Goal: Task Accomplishment & Management: Complete application form

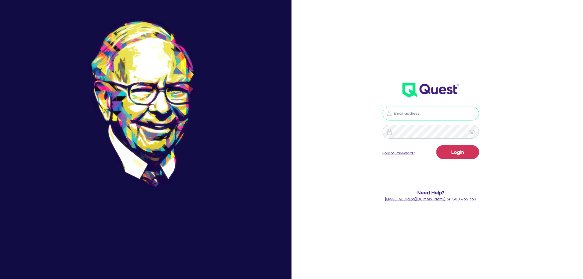
type input "[EMAIL_ADDRESS][PERSON_NAME][DOMAIN_NAME]"
drag, startPoint x: 534, startPoint y: 213, endPoint x: 488, endPoint y: 173, distance: 61.1
click at [534, 212] on div "[EMAIL_ADDRESS][PERSON_NAME][DOMAIN_NAME] Login Forgot Password? Need Help? [EM…" at bounding box center [439, 140] width 194 height 316
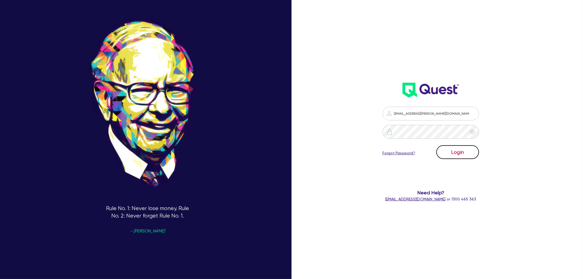
click at [472, 153] on button "Login" at bounding box center [458, 152] width 43 height 14
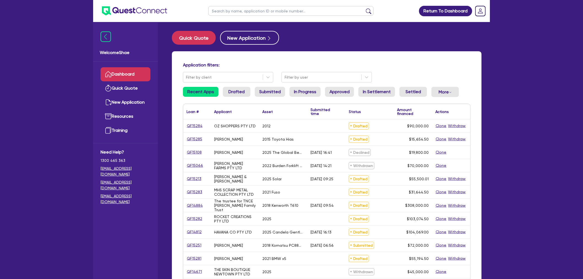
click at [230, 9] on input "text" at bounding box center [290, 11] width 165 height 10
paste input "QF15281"
type input "QF15281"
click at [364, 8] on button "submit" at bounding box center [368, 12] width 9 height 8
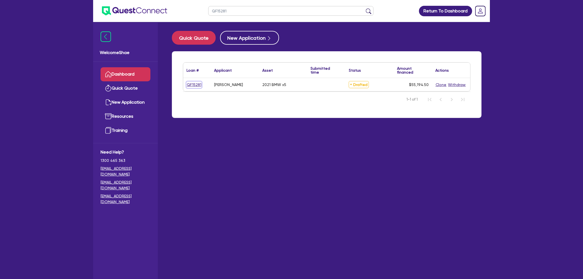
click at [197, 84] on link "QF15281" at bounding box center [194, 85] width 15 height 6
select select "CARS_AND_LIGHT_TRUCKS"
select select "PASSENGER_VEHICLES"
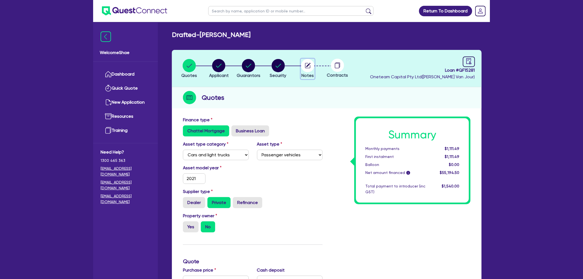
click at [311, 66] on circle "button" at bounding box center [307, 65] width 13 height 13
select select "Other"
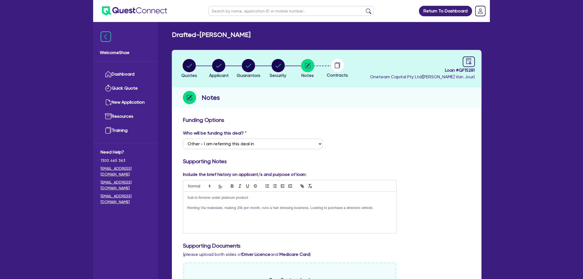
drag, startPoint x: 295, startPoint y: 33, endPoint x: 203, endPoint y: 34, distance: 92.1
click at [203, 34] on div "Drafted - [PERSON_NAME]" at bounding box center [327, 35] width 318 height 8
copy h2 "[PERSON_NAME]"
click at [225, 64] on circle "button" at bounding box center [218, 65] width 13 height 13
select select "SOLE_TRADER"
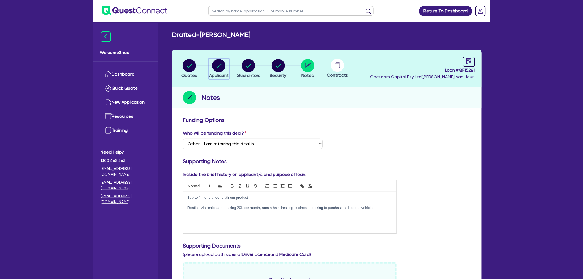
select select "FORESTRY"
select select "GATHERING_GROWING_ACTIVITIES"
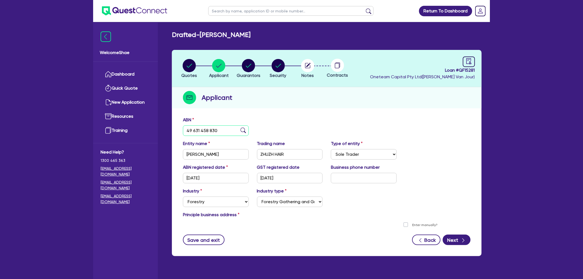
click at [213, 128] on input "49 631 458 830" at bounding box center [216, 130] width 66 height 10
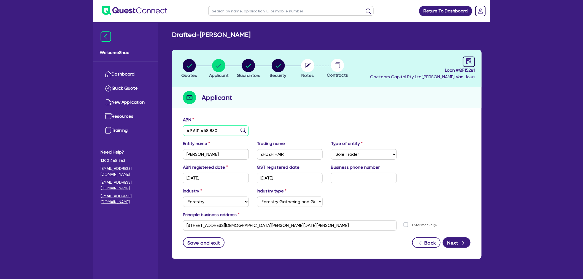
click at [213, 128] on input "49 631 458 830" at bounding box center [216, 130] width 66 height 10
click at [185, 67] on circle "button" at bounding box center [189, 65] width 13 height 13
select select "CARS_AND_LIGHT_TRUCKS"
select select "PASSENGER_VEHICLES"
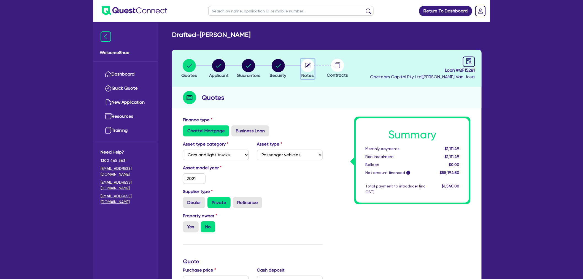
click at [310, 65] on circle "button" at bounding box center [307, 65] width 13 height 13
select select "Other"
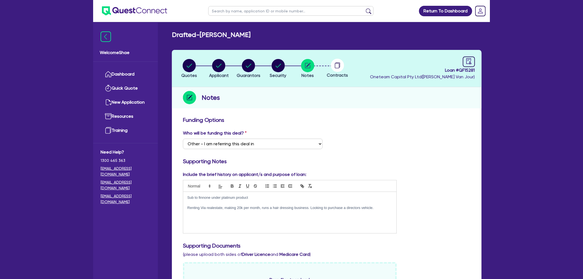
copy p "Renting Via realestate, making 20k per month, runs a hair dressing business. Lo…"
drag, startPoint x: 185, startPoint y: 206, endPoint x: 380, endPoint y: 208, distance: 194.9
click at [380, 208] on div "Sub to finnone under platinum product Renting Via realestate, making 20k per mo…" at bounding box center [289, 212] width 213 height 41
click at [192, 68] on circle "button" at bounding box center [189, 65] width 13 height 13
select select "CARS_AND_LIGHT_TRUCKS"
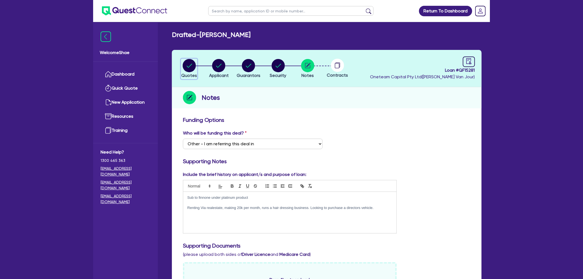
select select "PASSENGER_VEHICLES"
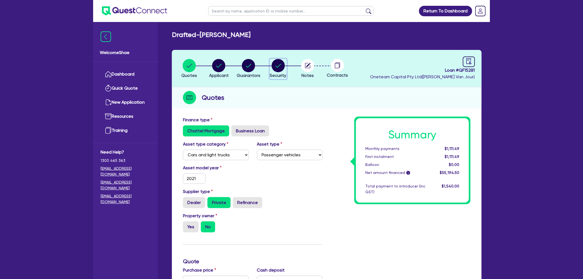
click at [281, 70] on circle "button" at bounding box center [278, 65] width 13 height 13
select select "CARS_AND_LIGHT_TRUCKS"
select select "PASSENGER_VEHICLES"
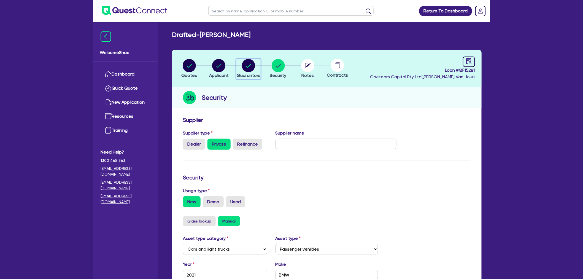
click at [252, 66] on circle "button" at bounding box center [248, 65] width 13 height 13
select select "MRS"
select select "ACT"
select select "SINGLE"
select select "CASH"
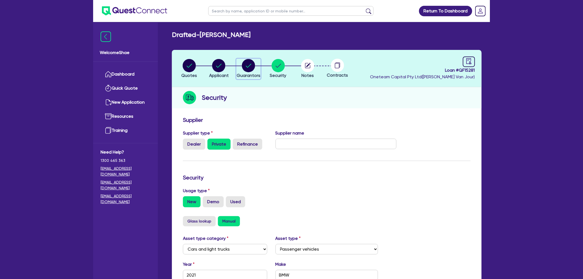
select select "OTHER"
select select "VEHICLE"
select select "TRAILER"
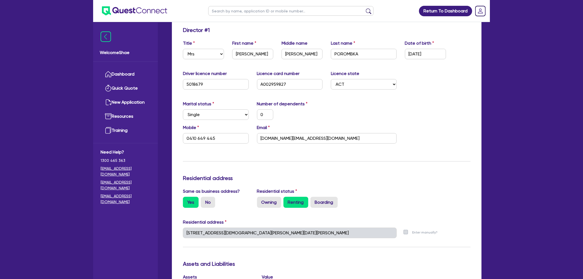
scroll to position [92, 0]
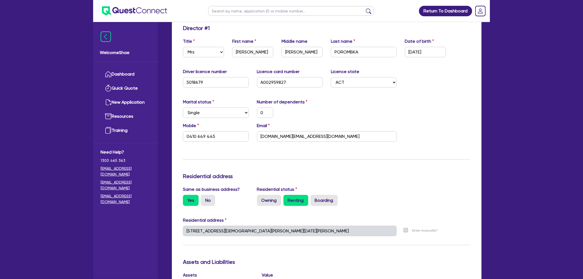
click at [181, 228] on div "[STREET_ADDRESS][DEMOGRAPHIC_DATA][PERSON_NAME][DATE][PERSON_NAME]" at bounding box center [290, 233] width 222 height 15
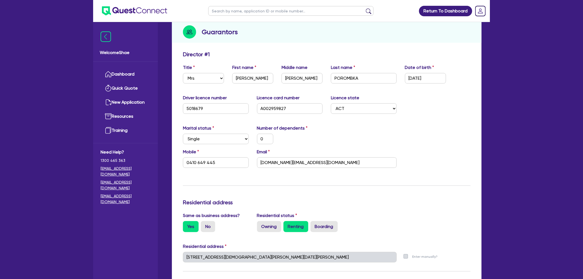
scroll to position [0, 0]
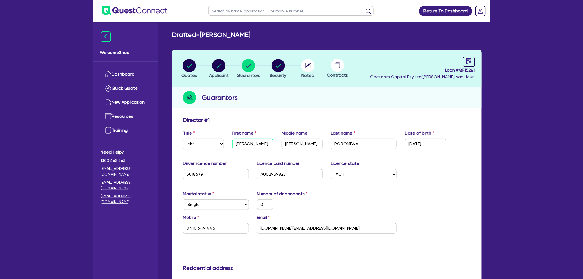
click at [244, 142] on input "[PERSON_NAME]" at bounding box center [252, 144] width 41 height 10
click at [344, 143] on input "POROMBKA" at bounding box center [364, 144] width 66 height 10
drag, startPoint x: 230, startPoint y: 230, endPoint x: 133, endPoint y: 224, distance: 96.4
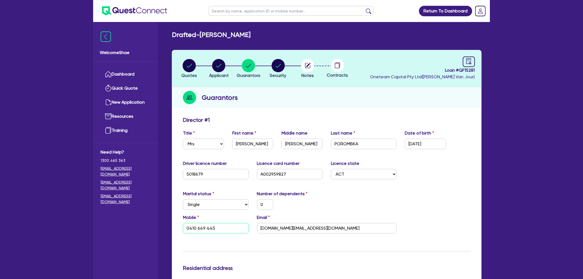
drag, startPoint x: 318, startPoint y: 228, endPoint x: 238, endPoint y: 229, distance: 79.4
click at [239, 229] on div "Mobile [PHONE_NUMBER] Email [DOMAIN_NAME][EMAIL_ADDRESS][DOMAIN_NAME]" at bounding box center [327, 226] width 296 height 24
click at [194, 173] on input "5018679" at bounding box center [216, 174] width 66 height 10
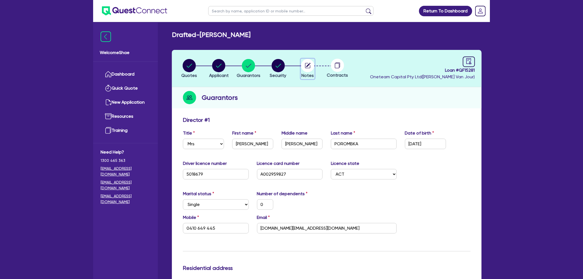
drag, startPoint x: 307, startPoint y: 67, endPoint x: 311, endPoint y: 69, distance: 4.6
click at [307, 67] on circle "button" at bounding box center [307, 65] width 13 height 13
select select "Other"
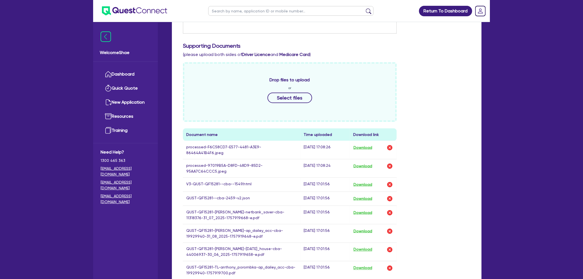
scroll to position [306, 0]
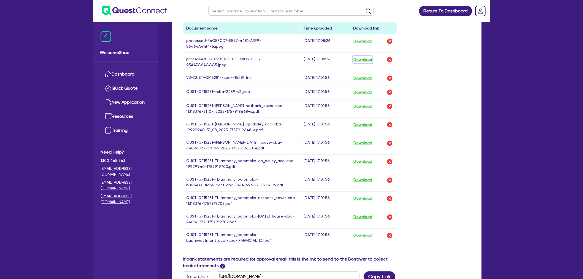
click at [365, 56] on button "Download" at bounding box center [362, 59] width 19 height 7
click at [366, 40] on button "Download" at bounding box center [362, 41] width 19 height 7
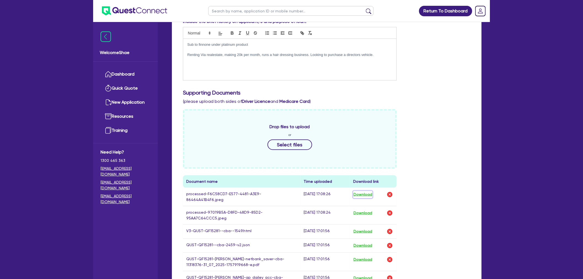
scroll to position [0, 0]
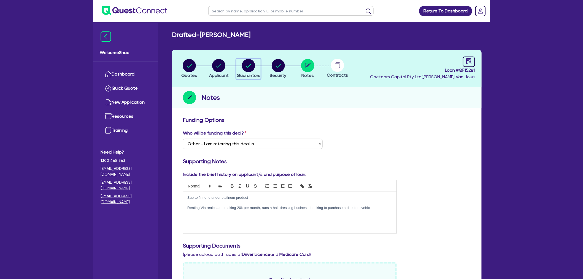
click at [246, 72] on icon "button" at bounding box center [248, 65] width 13 height 13
select select "MRS"
select select "ACT"
select select "SINGLE"
select select "CASH"
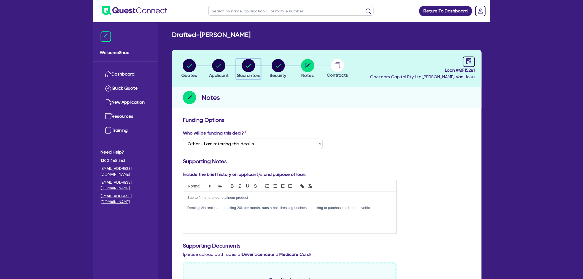
select select "OTHER"
select select "VEHICLE"
select select "TRAILER"
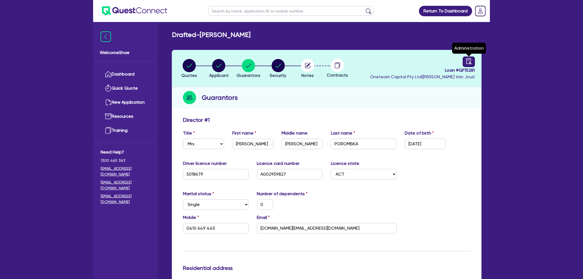
click at [468, 60] on icon "audit" at bounding box center [469, 61] width 6 height 6
select select "DRAFTED_NEW"
select select "Other"
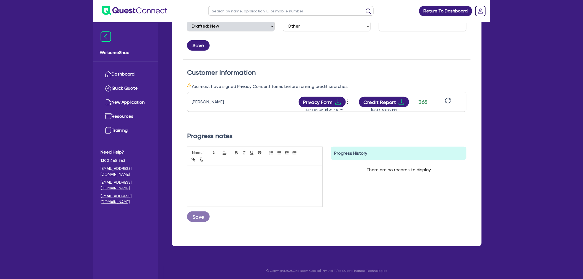
scroll to position [119, 0]
click at [381, 100] on button "Credit Report" at bounding box center [384, 101] width 50 height 10
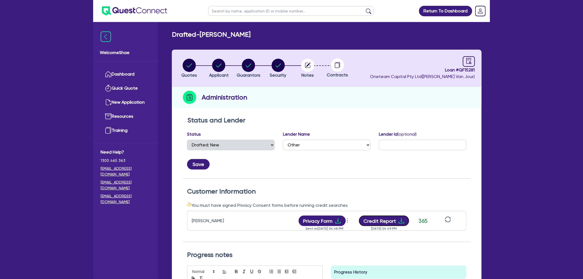
scroll to position [0, 0]
click at [222, 75] on span "Applicant" at bounding box center [219, 75] width 20 height 5
select select "SOLE_TRADER"
select select "FORESTRY"
select select "GATHERING_GROWING_ACTIVITIES"
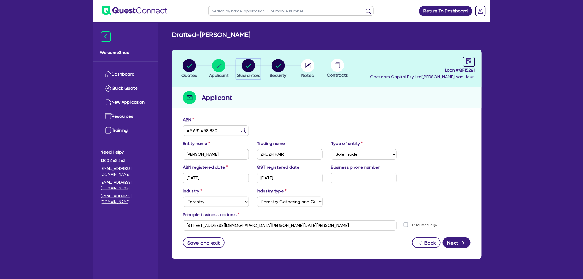
click at [246, 75] on span "Guarantors" at bounding box center [249, 75] width 24 height 5
select select "MRS"
select select "ACT"
select select "SINGLE"
select select "CASH"
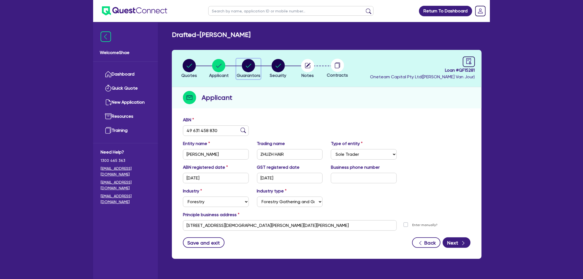
select select "OTHER"
select select "VEHICLE"
select select "TRAILER"
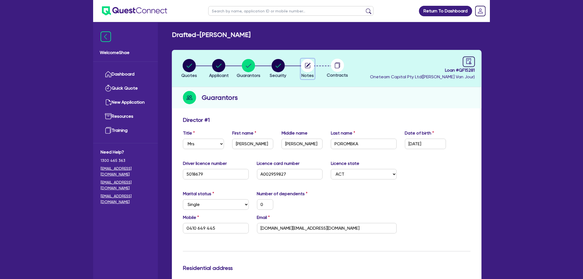
drag, startPoint x: 307, startPoint y: 65, endPoint x: 316, endPoint y: 72, distance: 11.9
click at [307, 65] on circle "button" at bounding box center [307, 65] width 13 height 13
select select "Other"
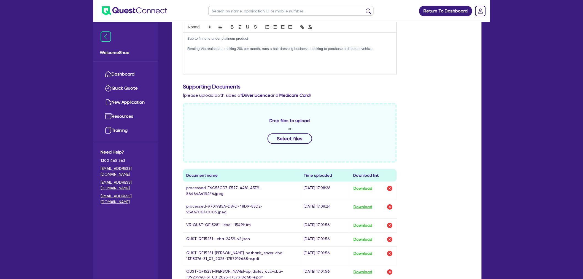
scroll to position [245, 0]
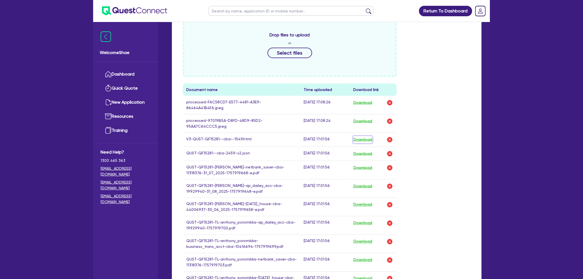
click at [367, 136] on button "Download" at bounding box center [362, 139] width 19 height 7
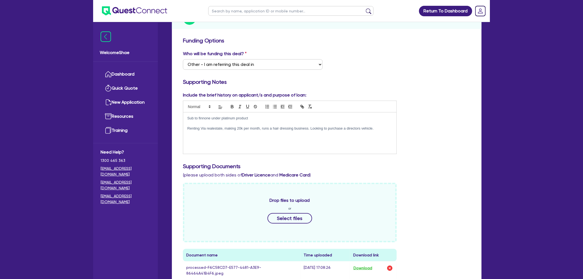
scroll to position [0, 0]
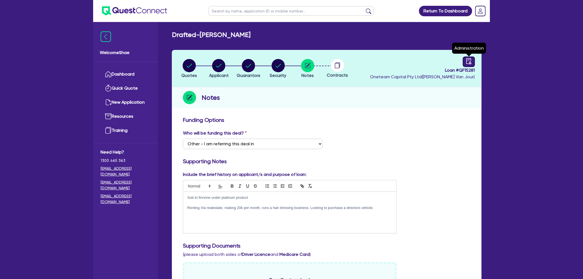
click at [466, 62] on link at bounding box center [469, 62] width 12 height 10
select select "DRAFTED_NEW"
select select "Other"
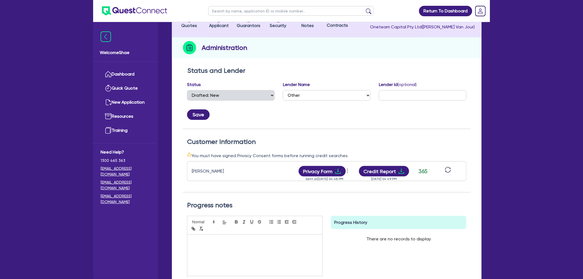
scroll to position [119, 0]
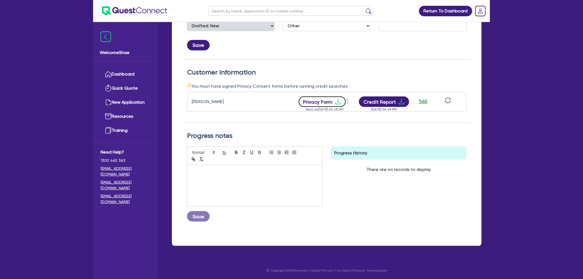
click at [340, 103] on icon "download" at bounding box center [338, 101] width 6 height 5
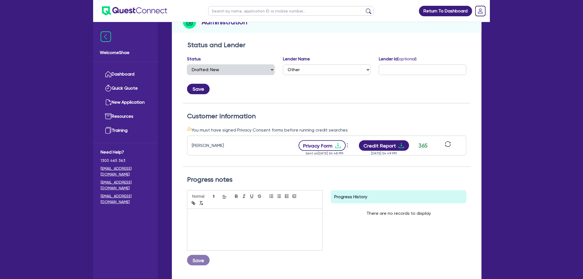
scroll to position [0, 0]
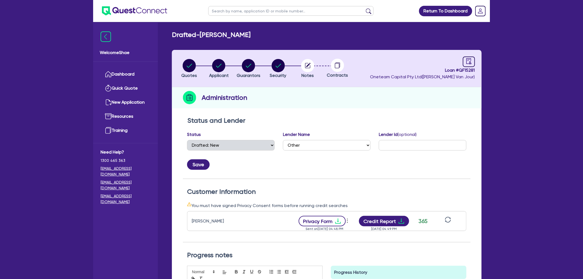
drag, startPoint x: 312, startPoint y: 70, endPoint x: 316, endPoint y: 89, distance: 19.5
click at [312, 70] on circle "button" at bounding box center [307, 65] width 13 height 13
select select "Other"
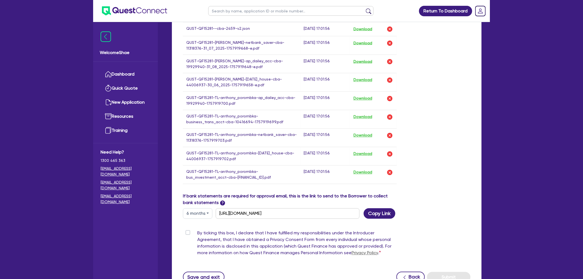
scroll to position [409, 0]
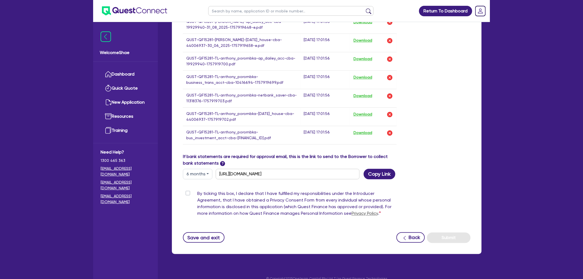
click at [197, 190] on label "By ticking this box, I declare that I have fulfilled my responsibilities under …" at bounding box center [297, 204] width 200 height 29
click at [187, 190] on input "By ticking this box, I declare that I have fulfilled my responsibilities under …" at bounding box center [185, 192] width 4 height 5
checkbox input "true"
click at [466, 233] on button "Submit" at bounding box center [449, 238] width 44 height 10
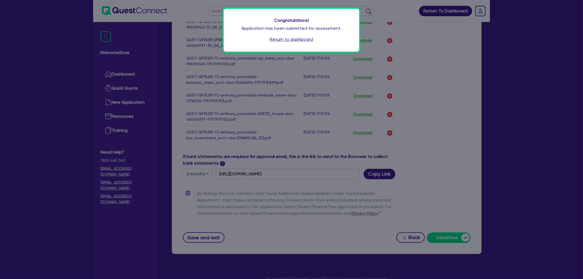
click at [294, 39] on link "Return to dashboard" at bounding box center [291, 39] width 43 height 7
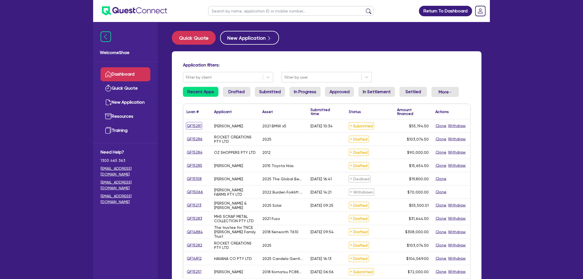
click at [195, 123] on link "QF15281" at bounding box center [194, 126] width 15 height 6
select select "CARS_AND_LIGHT_TRUCKS"
select select "PASSENGER_VEHICLES"
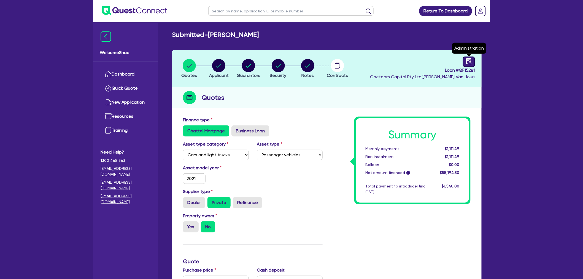
click at [473, 61] on link at bounding box center [469, 62] width 12 height 10
select select "SUBMITTED_NEW"
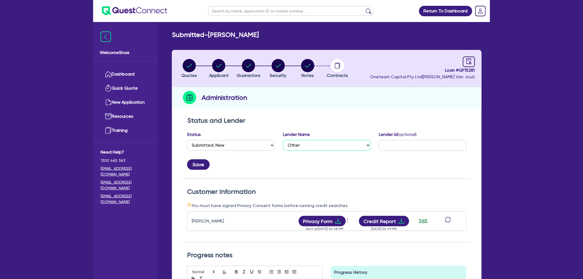
click at [297, 146] on select "Select AAMF AFS Alex Bank Angle Finance Azora Banjo BigStone BOQ Finance Brande…" at bounding box center [327, 145] width 88 height 10
select select "Finance One"
click at [283, 140] on select "Select AAMF AFS Alex Bank Angle Finance Azora Banjo BigStone BOQ Finance Brande…" at bounding box center [327, 145] width 88 height 10
click at [432, 146] on input "text" at bounding box center [423, 145] width 88 height 10
paste input "387685"
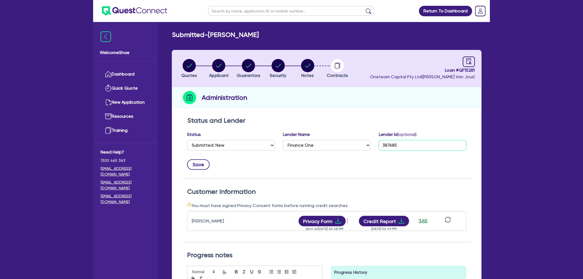
type input "387685"
click at [195, 164] on button "Save" at bounding box center [198, 164] width 23 height 10
drag, startPoint x: 46, startPoint y: 164, endPoint x: 63, endPoint y: 163, distance: 17.7
click at [46, 164] on div "Return To Dashboard Edit Profile Logout Welcome Shae Dashboard Quick Quote New …" at bounding box center [291, 199] width 583 height 399
click at [240, 9] on input "text" at bounding box center [290, 11] width 165 height 10
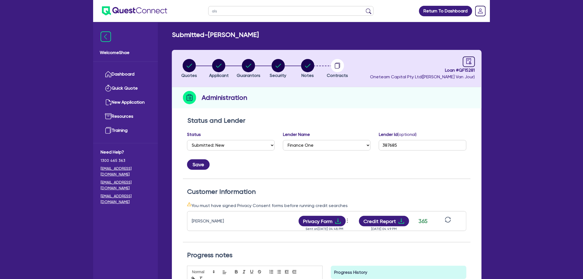
type input "also"
click button "submit" at bounding box center [368, 12] width 9 height 8
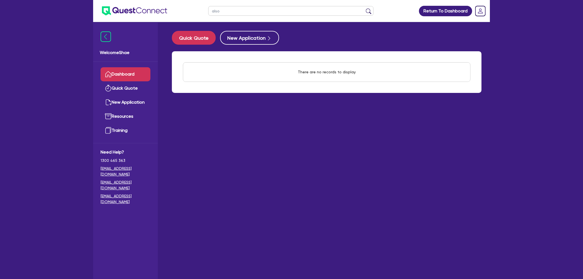
click at [224, 14] on input "also" at bounding box center [290, 11] width 165 height 10
type input "aldo"
click at [364, 8] on button "submit" at bounding box center [368, 12] width 9 height 8
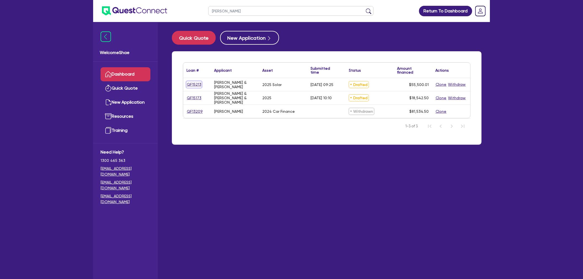
click at [187, 81] on link "QF15213" at bounding box center [194, 84] width 15 height 6
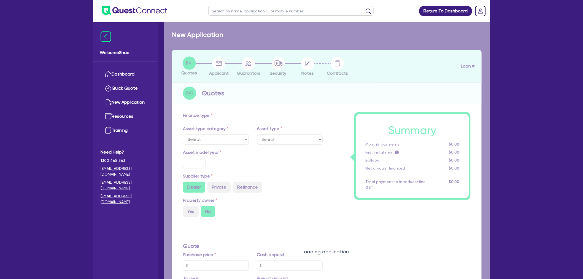
select select "SECONDARY_ASSETS"
type input "2025"
radio input "true"
type input "55,000"
type input "4"
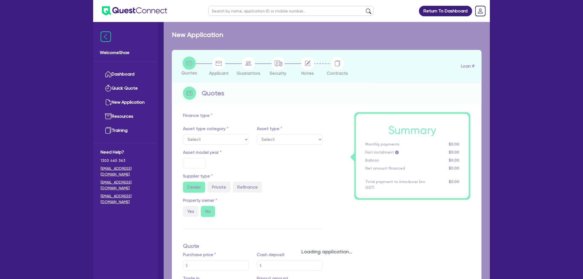
type input "2,220"
type input "8.99"
type input "454.55"
type input "227.27"
select select "SOLAR_AND_RENEWABLES"
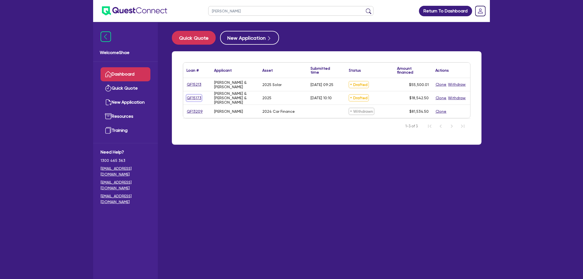
click at [192, 96] on link "QF15173" at bounding box center [194, 98] width 15 height 6
select select "SECONDARY_ASSETS"
select select "SOLAR_AND_RENEWABLES"
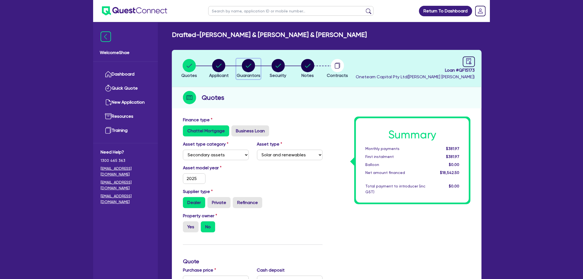
click at [255, 64] on circle "button" at bounding box center [248, 65] width 13 height 13
select select "MR"
select select "QLD"
select select "SINGLE"
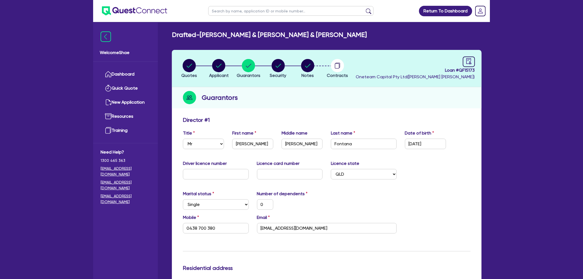
drag, startPoint x: 20, startPoint y: 128, endPoint x: 18, endPoint y: 132, distance: 4.8
